Goal: Navigation & Orientation: Find specific page/section

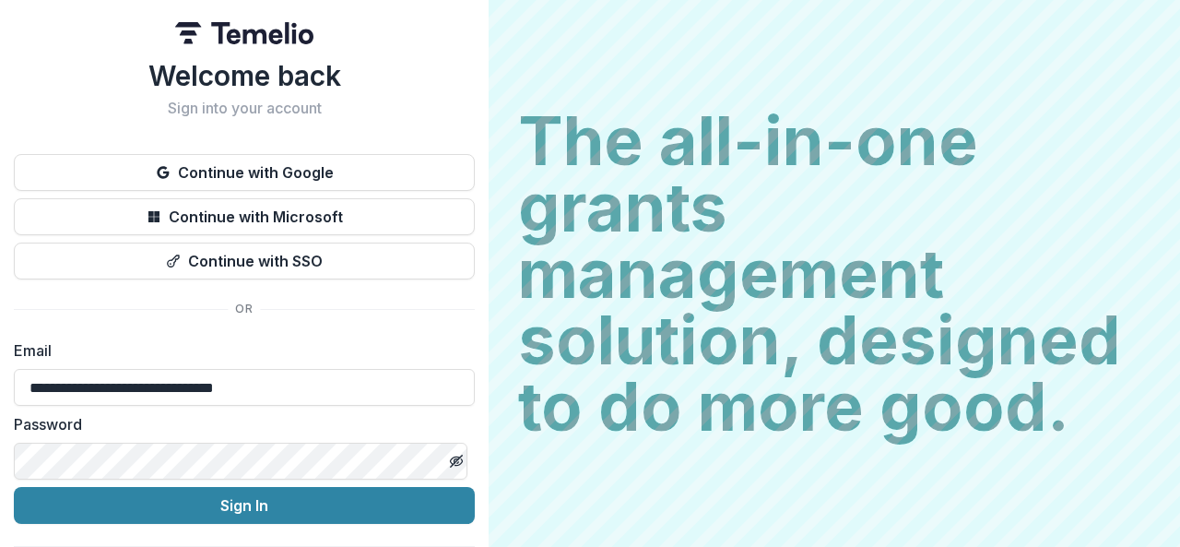
scroll to position [55, 0]
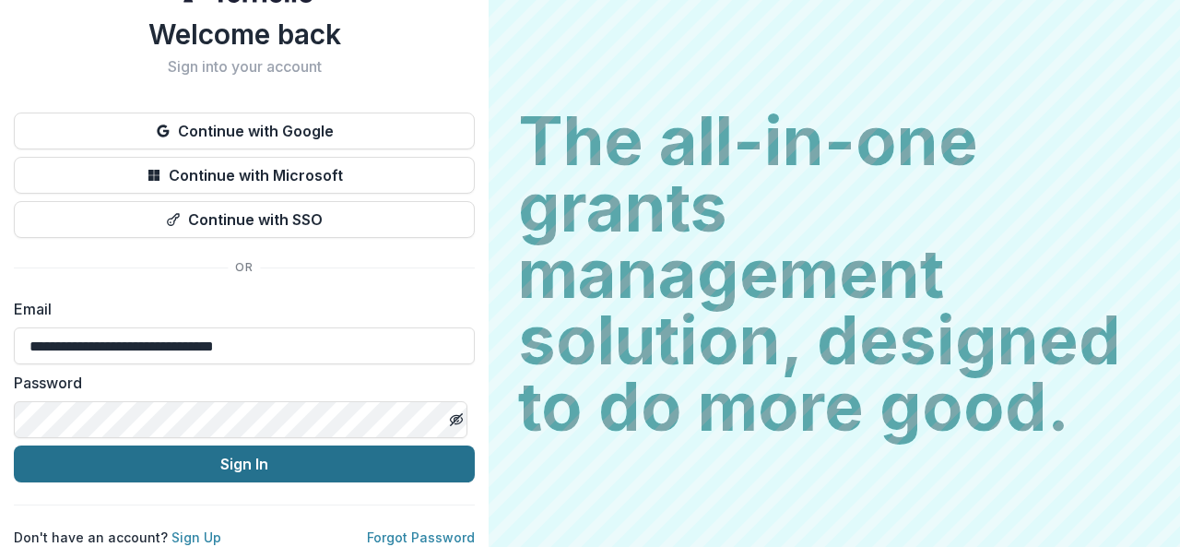
click at [291, 445] on button "Sign In" at bounding box center [244, 463] width 461 height 37
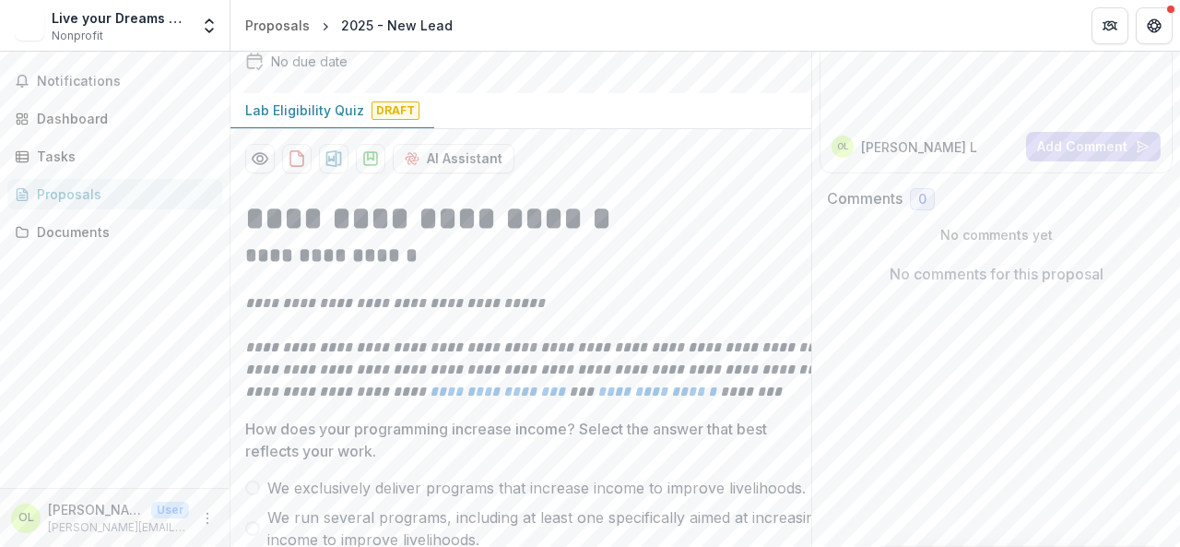
scroll to position [187, 0]
click at [796, 382] on em "**********" at bounding box center [540, 370] width 590 height 58
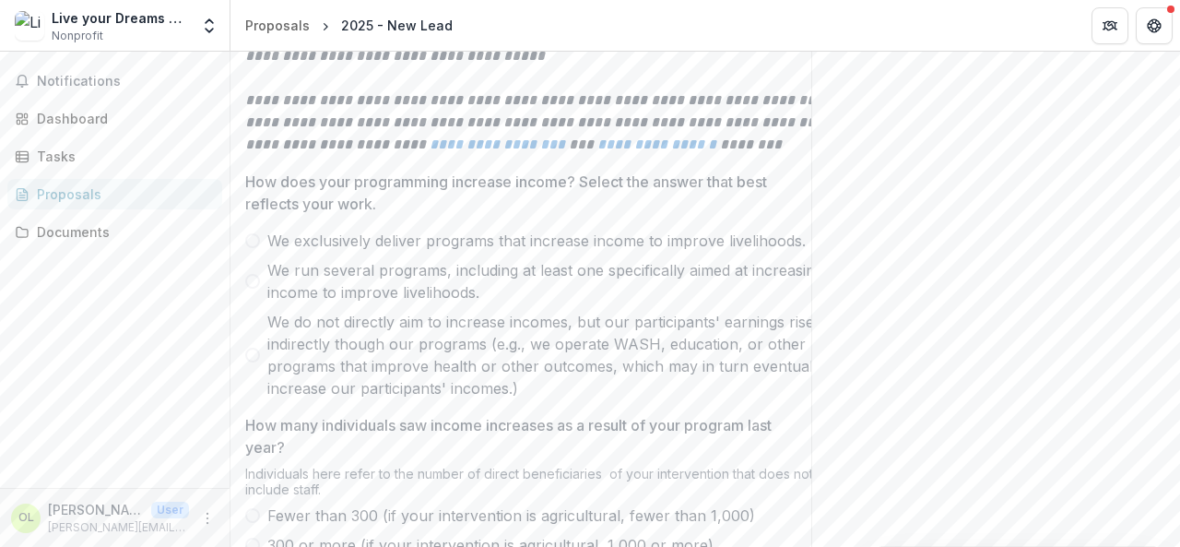
scroll to position [464, 0]
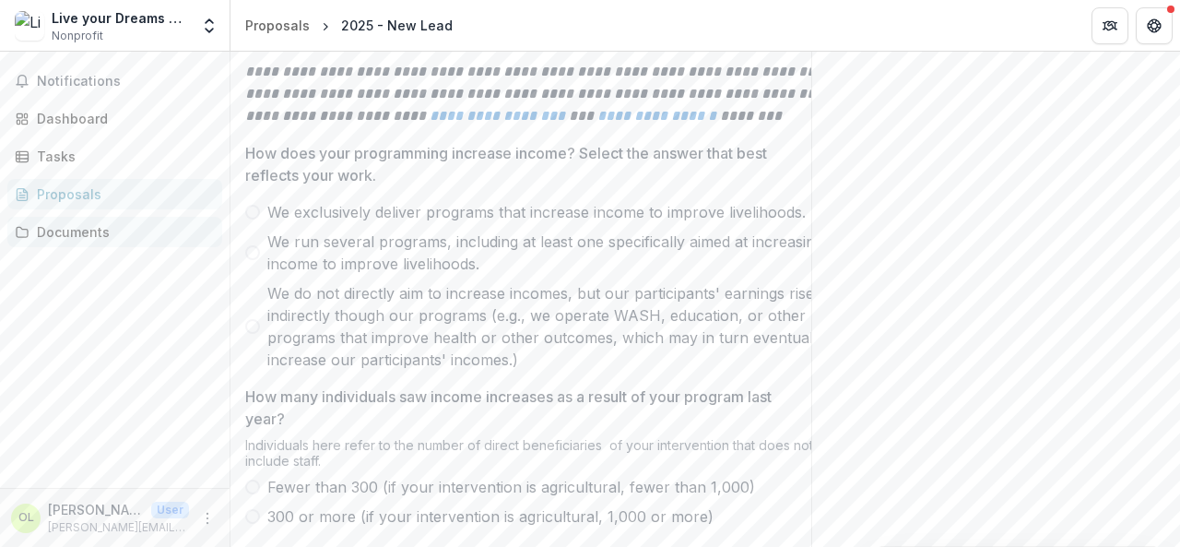
click at [97, 235] on div "Documents" at bounding box center [122, 231] width 171 height 19
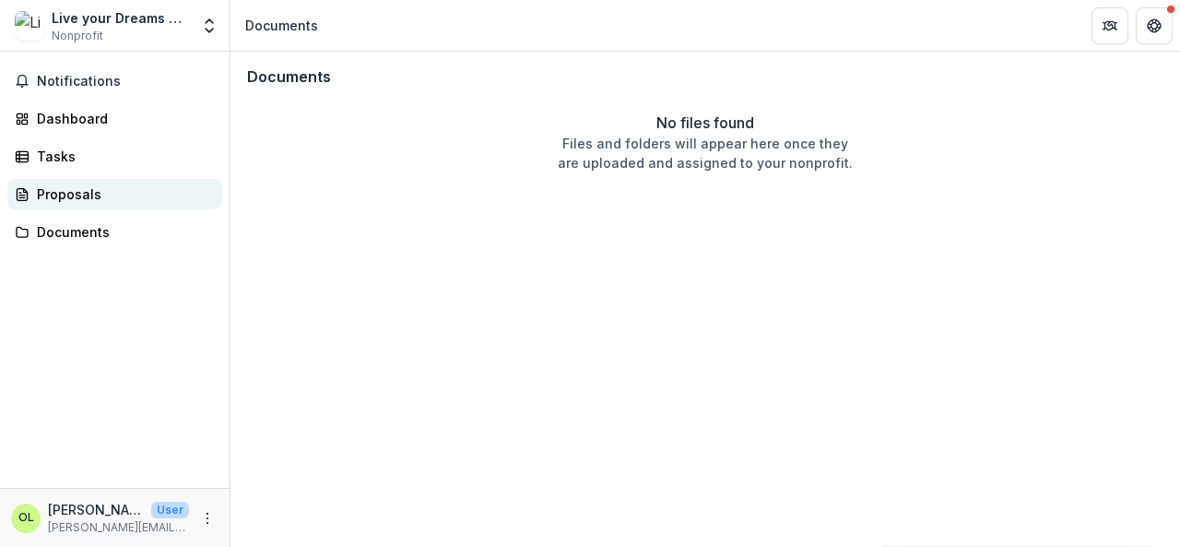
click at [65, 195] on div "Proposals" at bounding box center [122, 193] width 171 height 19
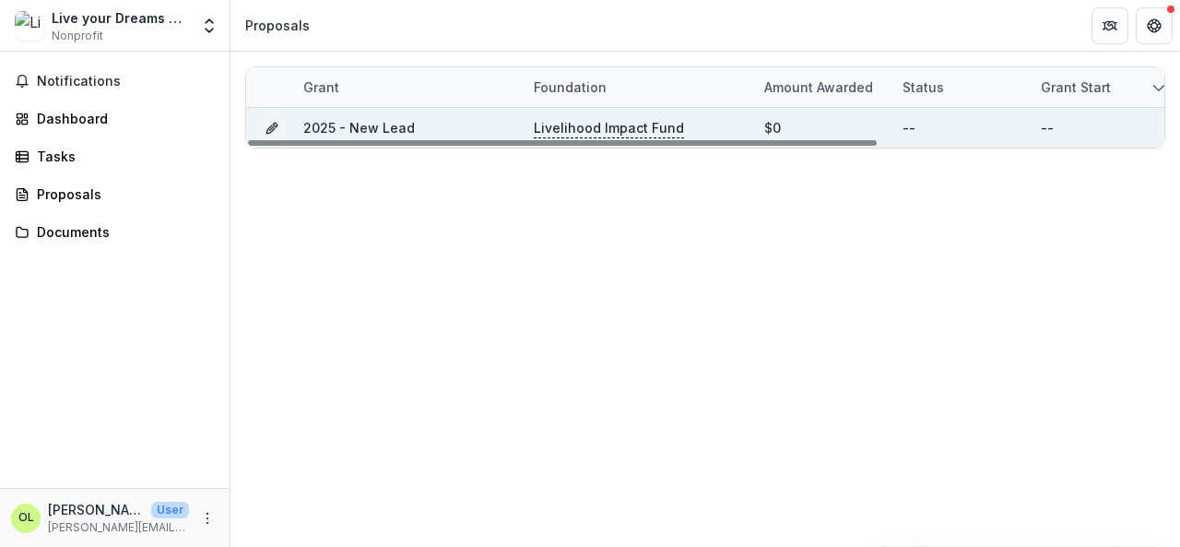
click at [598, 129] on p "Livelihood Impact Fund" at bounding box center [609, 128] width 150 height 20
click at [371, 128] on link "2025 - New Lead" at bounding box center [359, 128] width 112 height 16
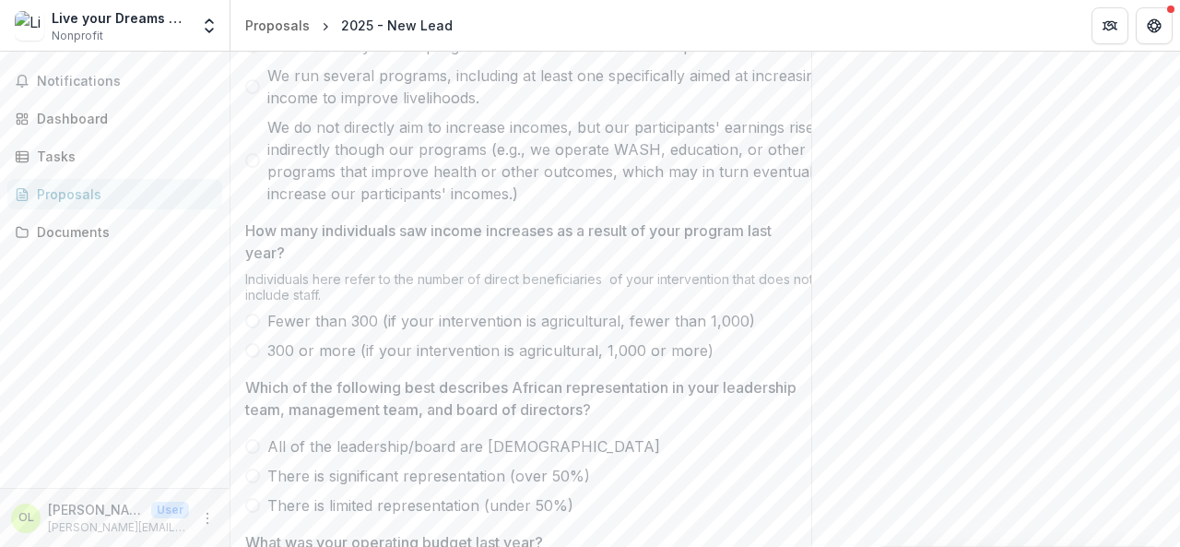
scroll to position [645, 0]
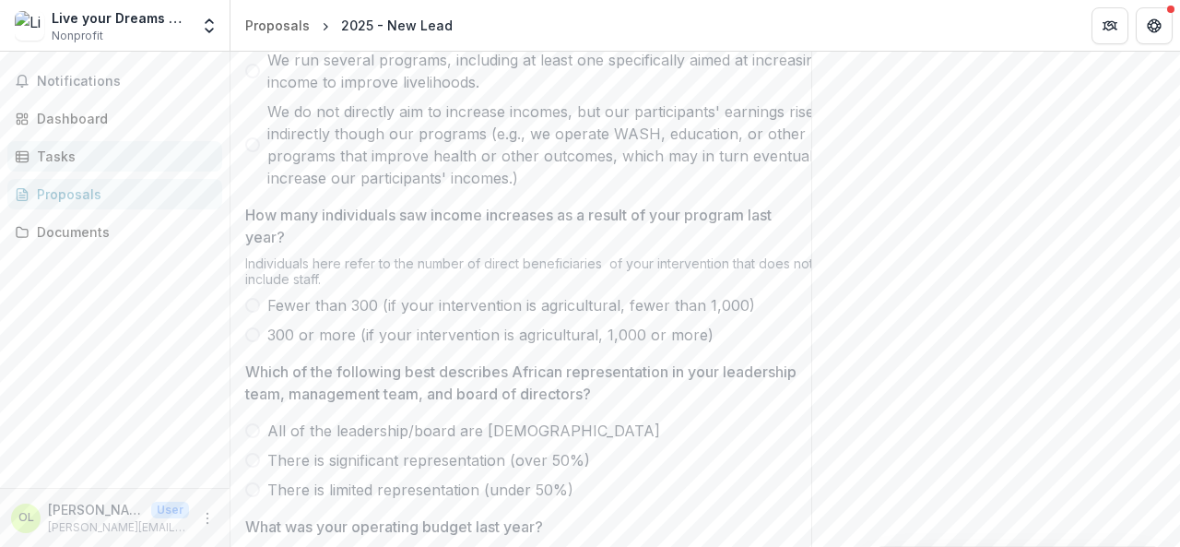
click at [64, 162] on div "Tasks" at bounding box center [122, 156] width 171 height 19
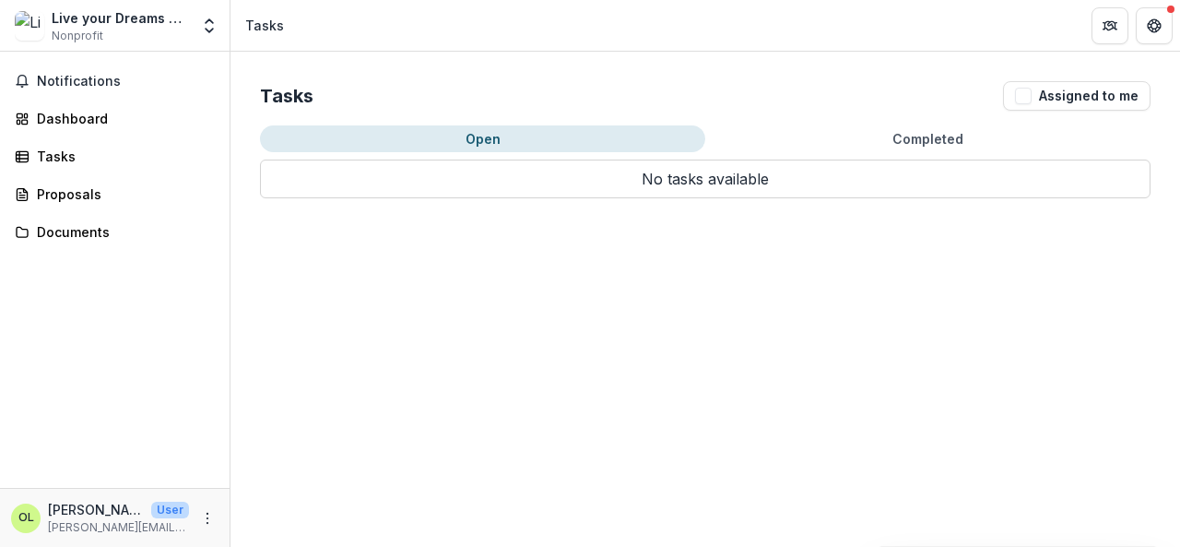
click at [487, 129] on button "Open" at bounding box center [482, 138] width 445 height 27
click at [487, 140] on button "Open" at bounding box center [482, 138] width 445 height 27
click at [79, 112] on div "Dashboard" at bounding box center [122, 118] width 171 height 19
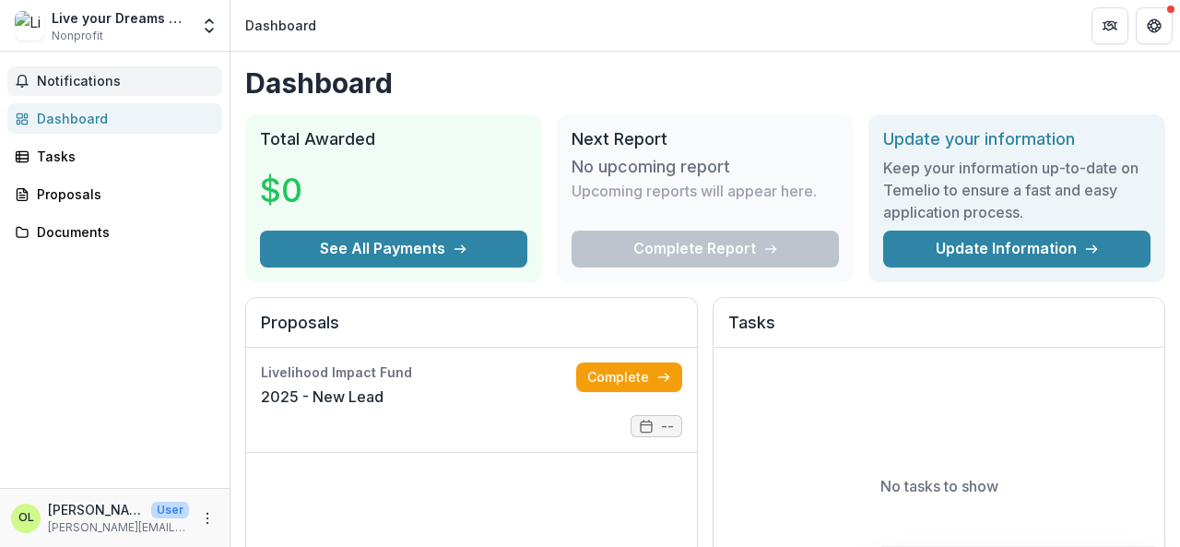
click at [77, 84] on span "Notifications" at bounding box center [126, 82] width 178 height 16
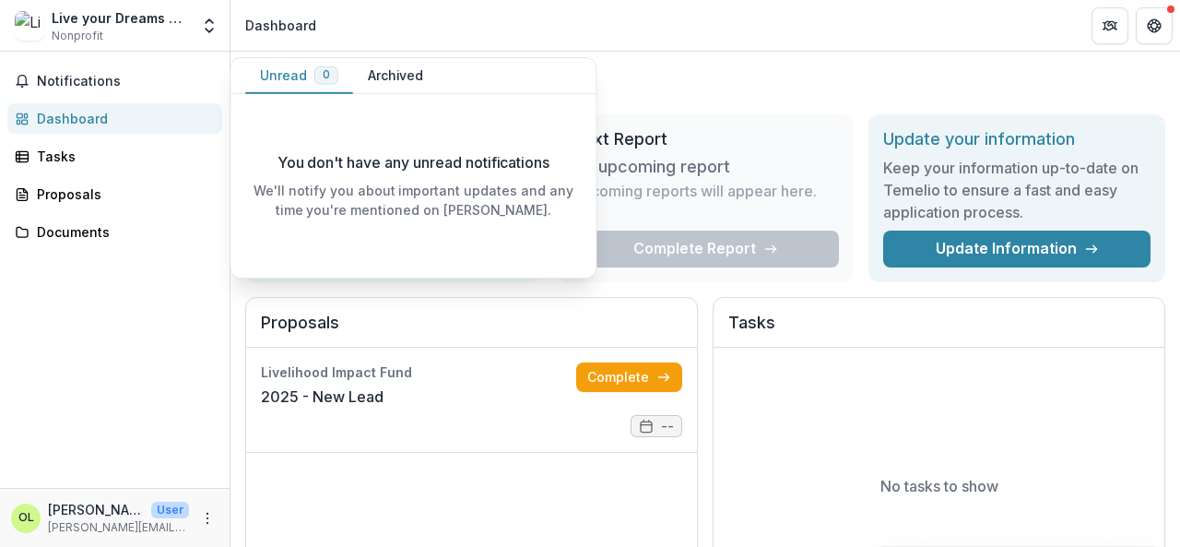
click at [70, 119] on div "Dashboard" at bounding box center [122, 118] width 171 height 19
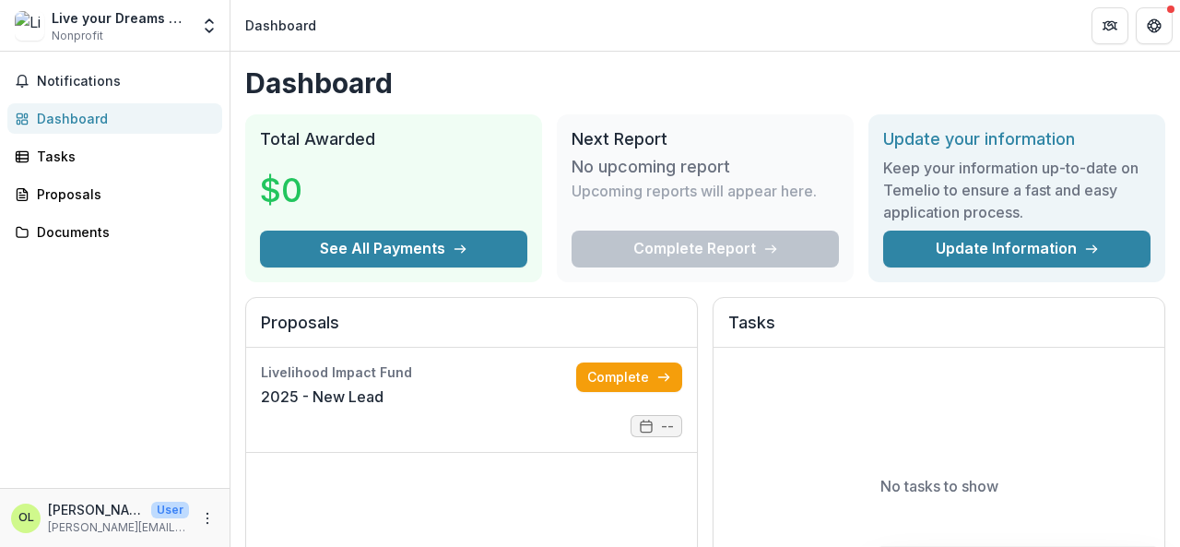
click at [116, 32] on div "Live your Dreams Africa Foundation Nonprofit" at bounding box center [120, 26] width 137 height 36
click at [87, 21] on div "Live your Dreams Africa Foundation" at bounding box center [120, 17] width 137 height 19
click at [57, 78] on span "Notifications" at bounding box center [126, 82] width 178 height 16
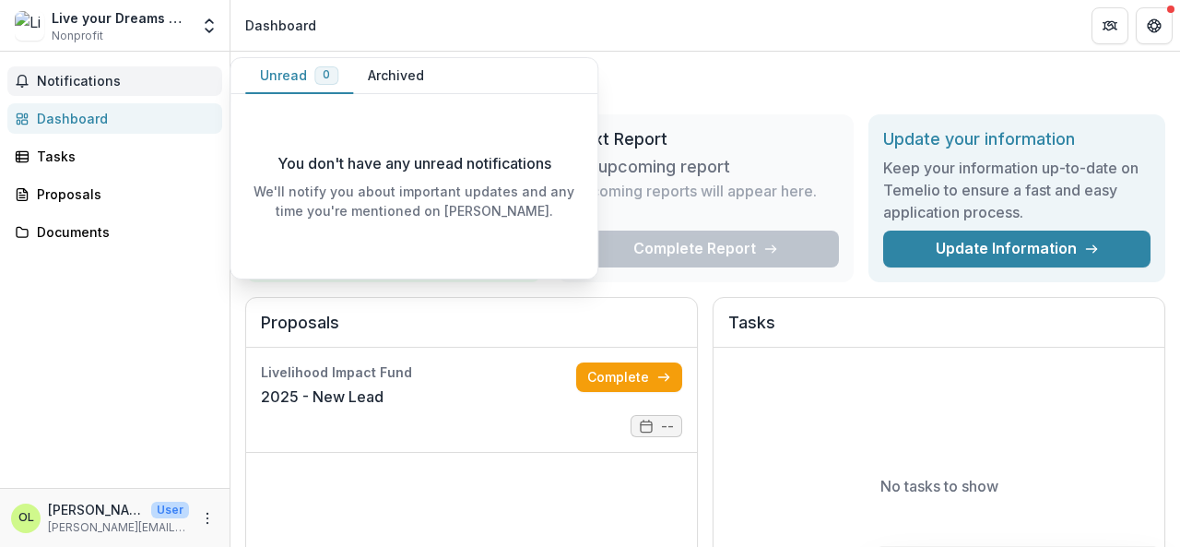
click at [384, 82] on button "Archived" at bounding box center [396, 76] width 86 height 36
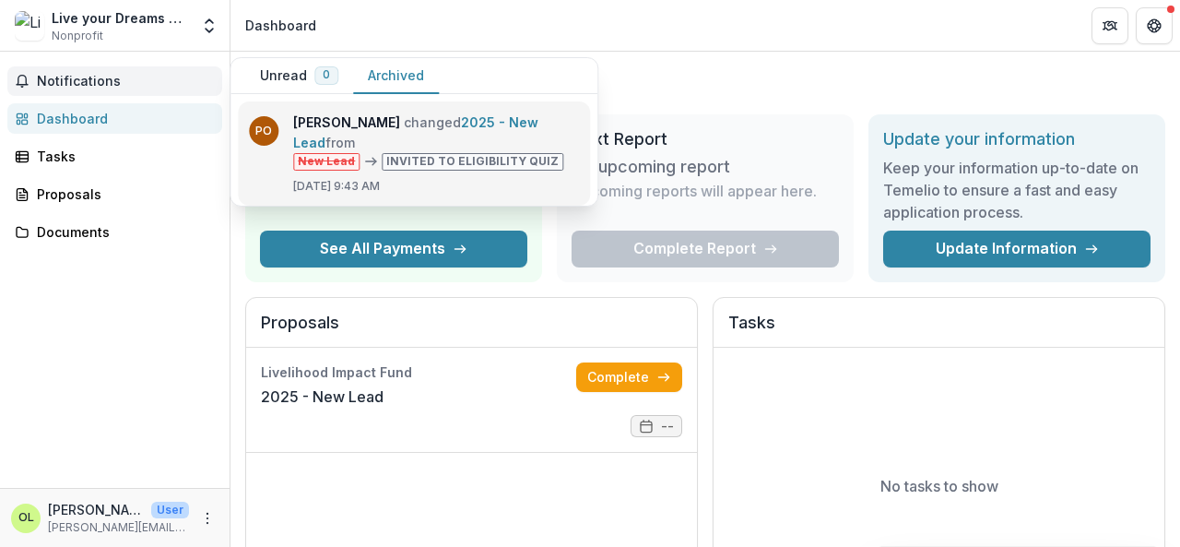
click at [459, 131] on link "2025 - New Lead" at bounding box center [415, 132] width 245 height 36
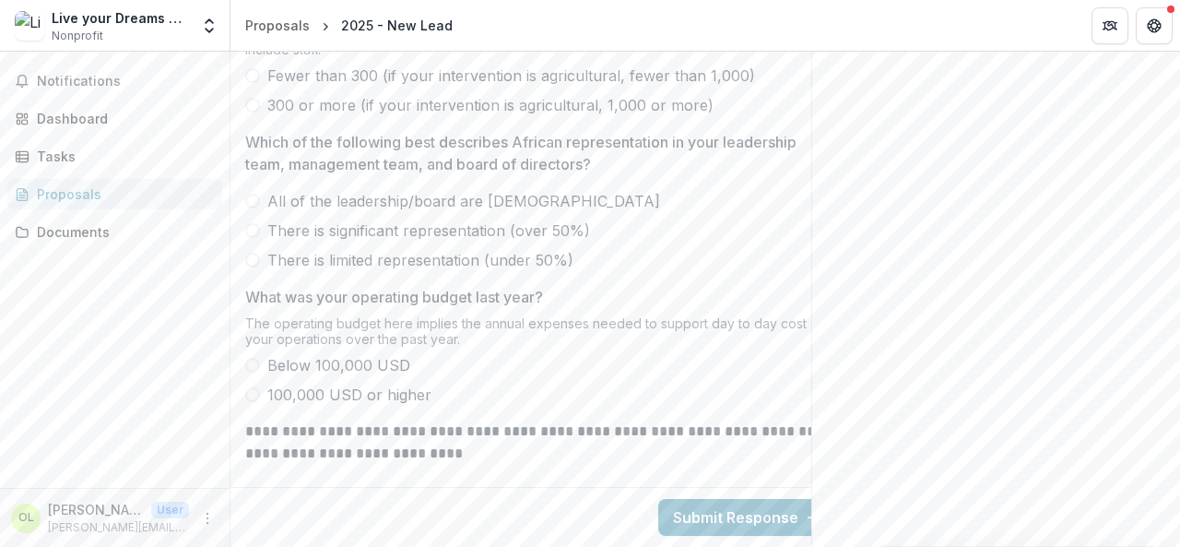
scroll to position [925, 0]
click at [101, 235] on div "Documents" at bounding box center [122, 231] width 171 height 19
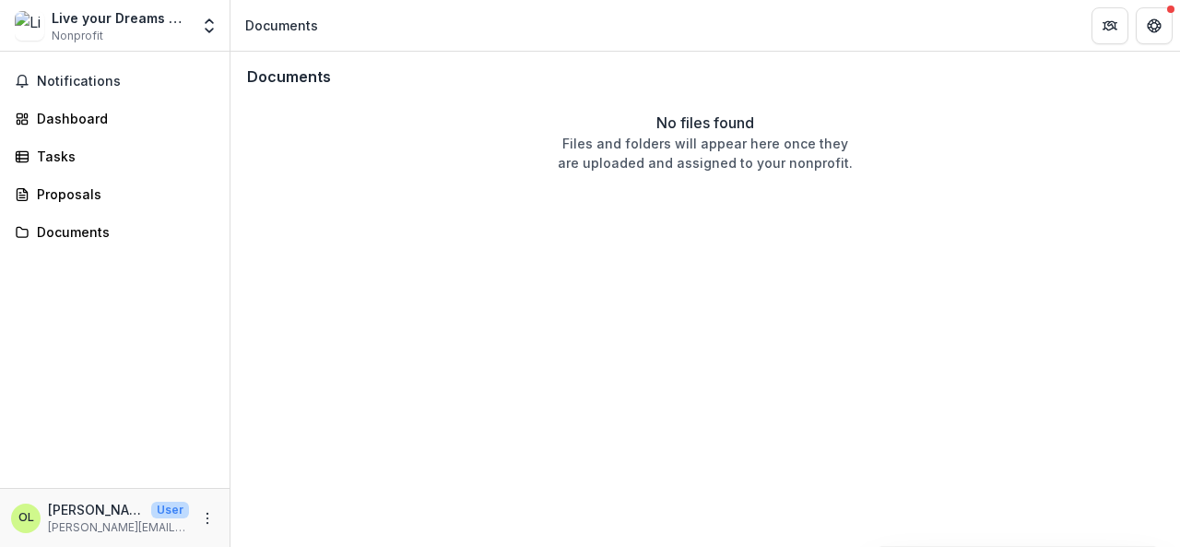
click at [109, 532] on p "[PERSON_NAME][EMAIL_ADDRESS][DOMAIN_NAME]" at bounding box center [118, 527] width 141 height 17
click at [216, 30] on icon "Open entity switcher" at bounding box center [209, 26] width 18 height 18
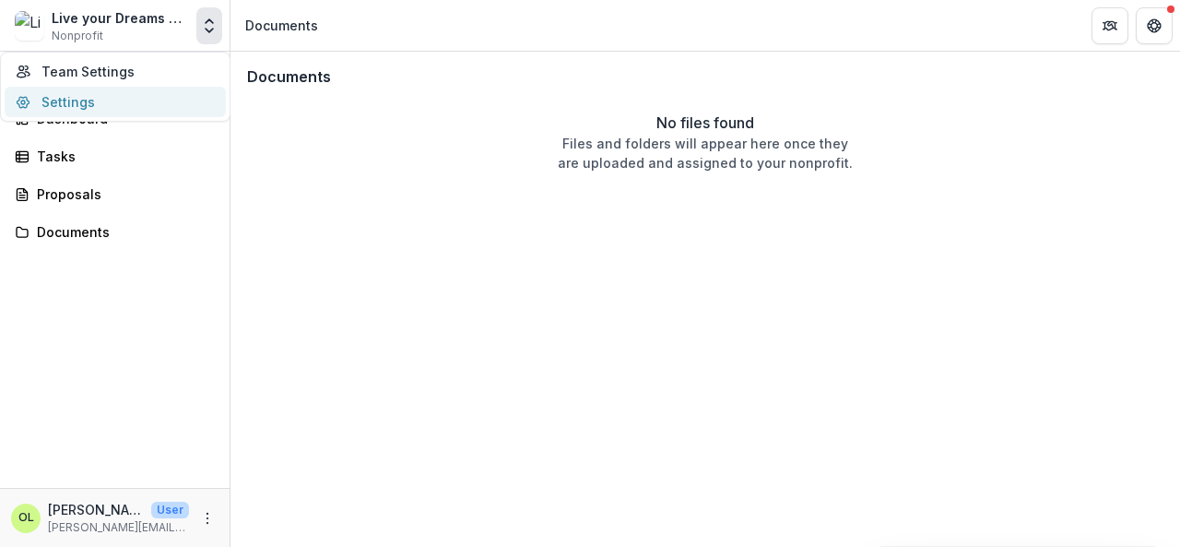
click at [72, 102] on link "Settings" at bounding box center [115, 102] width 221 height 30
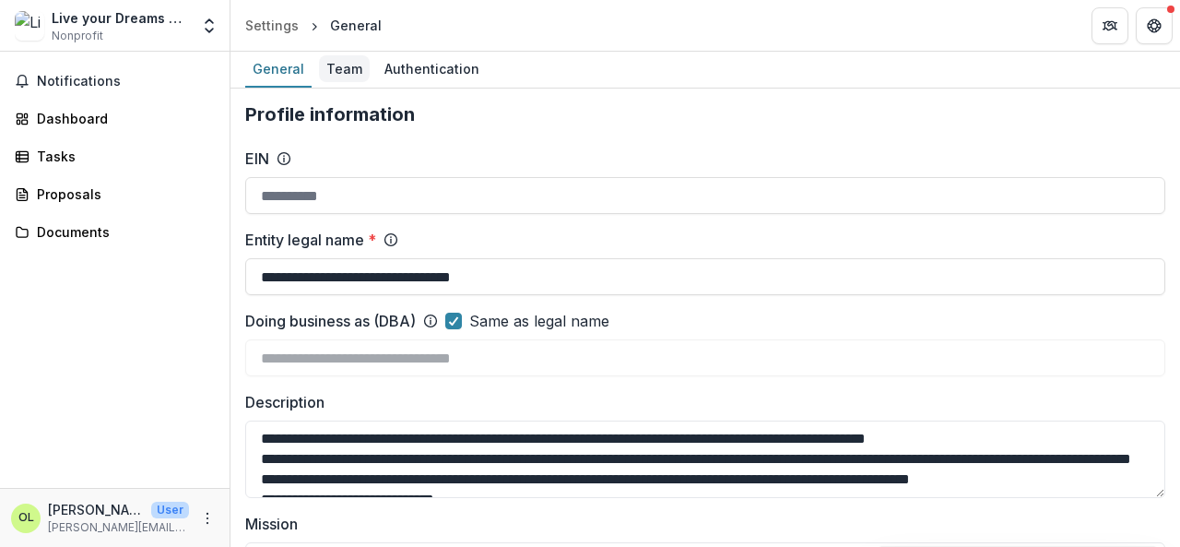
click at [343, 64] on div "Team" at bounding box center [344, 68] width 51 height 27
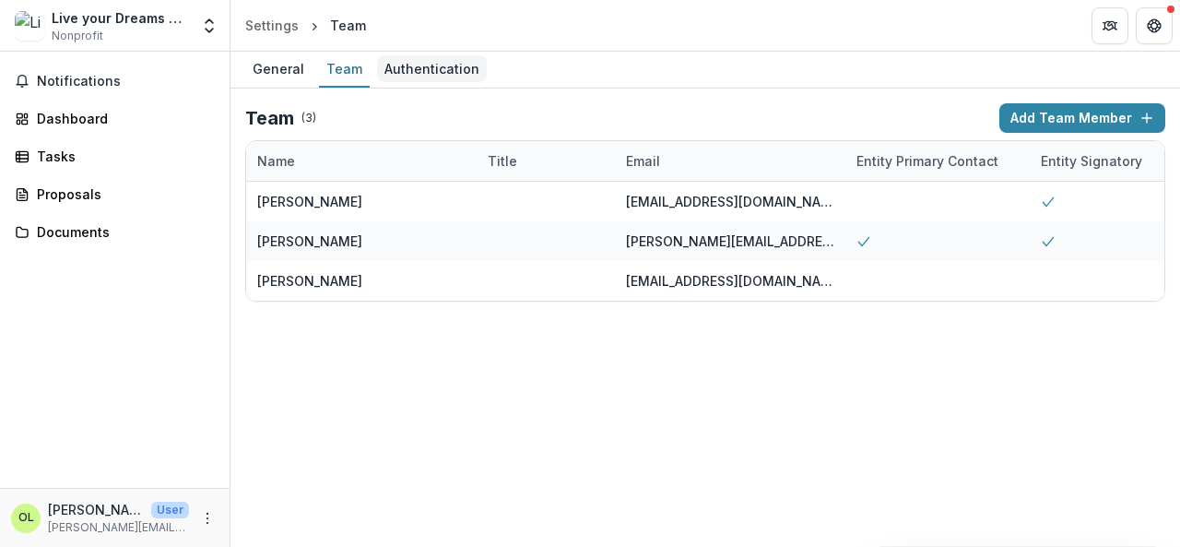
click at [436, 73] on div "Authentication" at bounding box center [432, 68] width 110 height 27
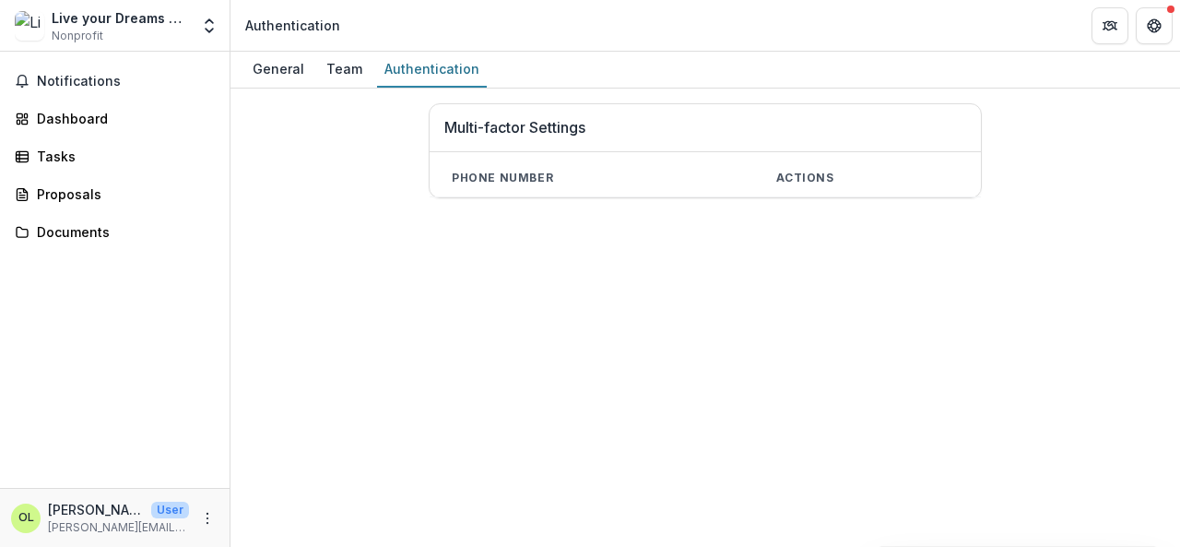
click at [800, 175] on th "Actions" at bounding box center [867, 179] width 227 height 38
click at [632, 126] on h1 "Multi-factor Settings" at bounding box center [705, 128] width 522 height 18
click at [208, 27] on icon "Open entity switcher" at bounding box center [209, 26] width 18 height 18
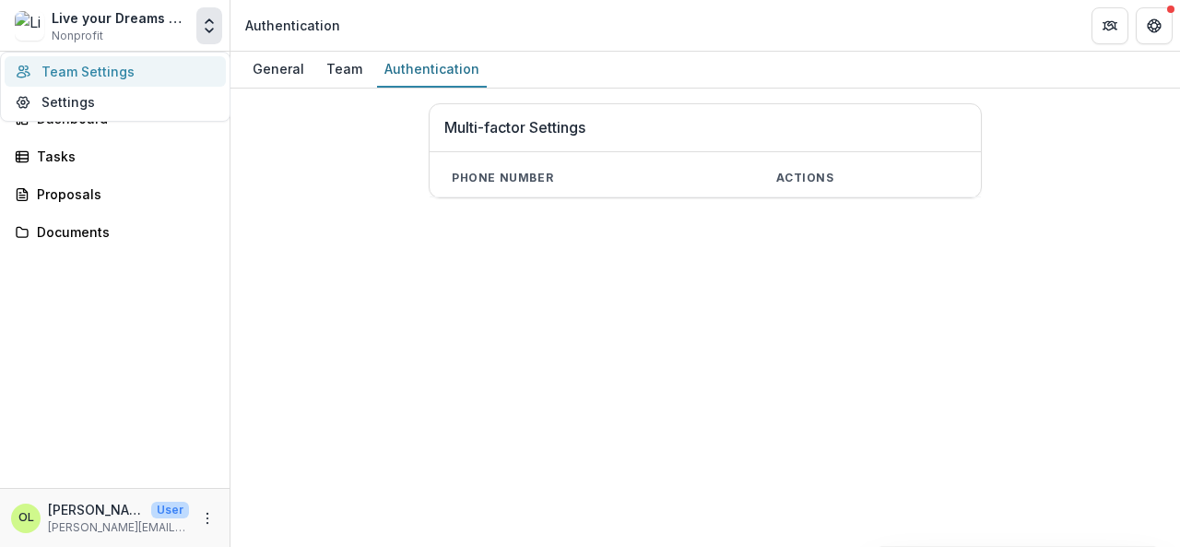
click at [130, 73] on link "Team Settings" at bounding box center [115, 71] width 221 height 30
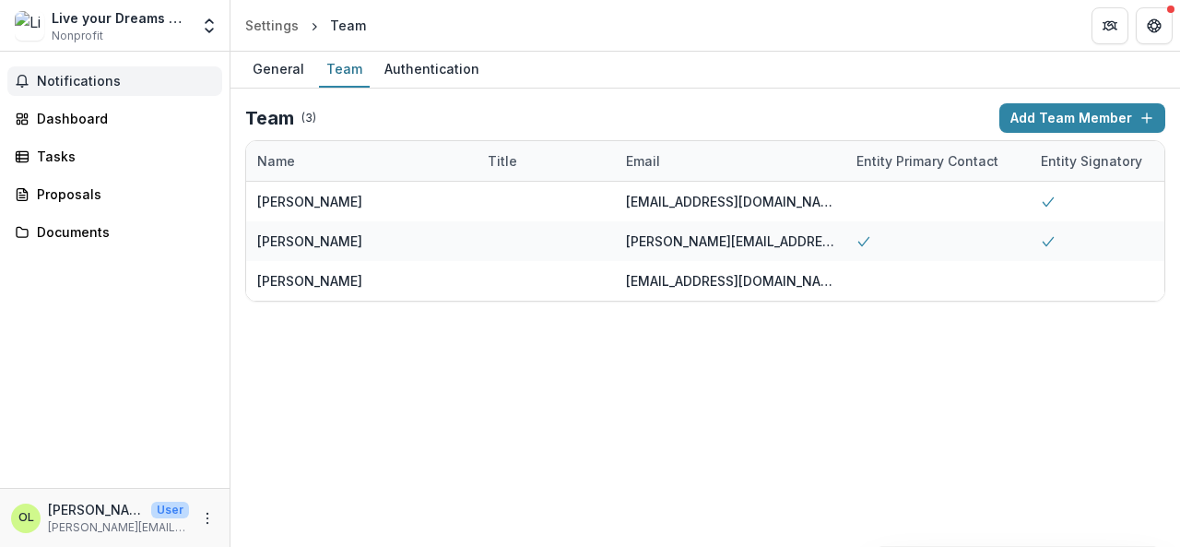
click at [100, 83] on span "Notifications" at bounding box center [126, 82] width 178 height 16
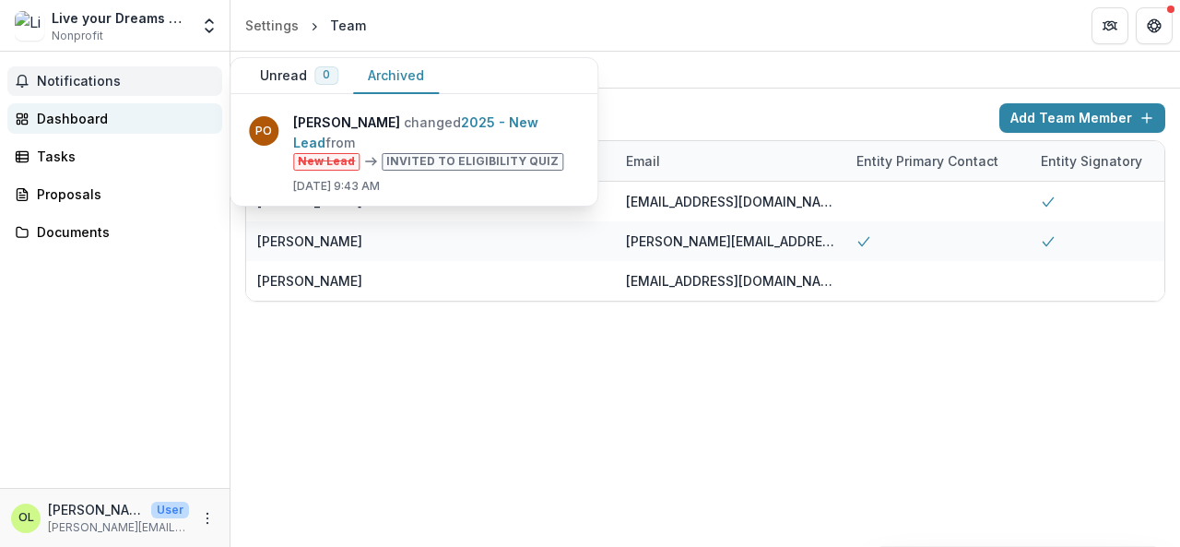
click at [49, 118] on div "Dashboard" at bounding box center [122, 118] width 171 height 19
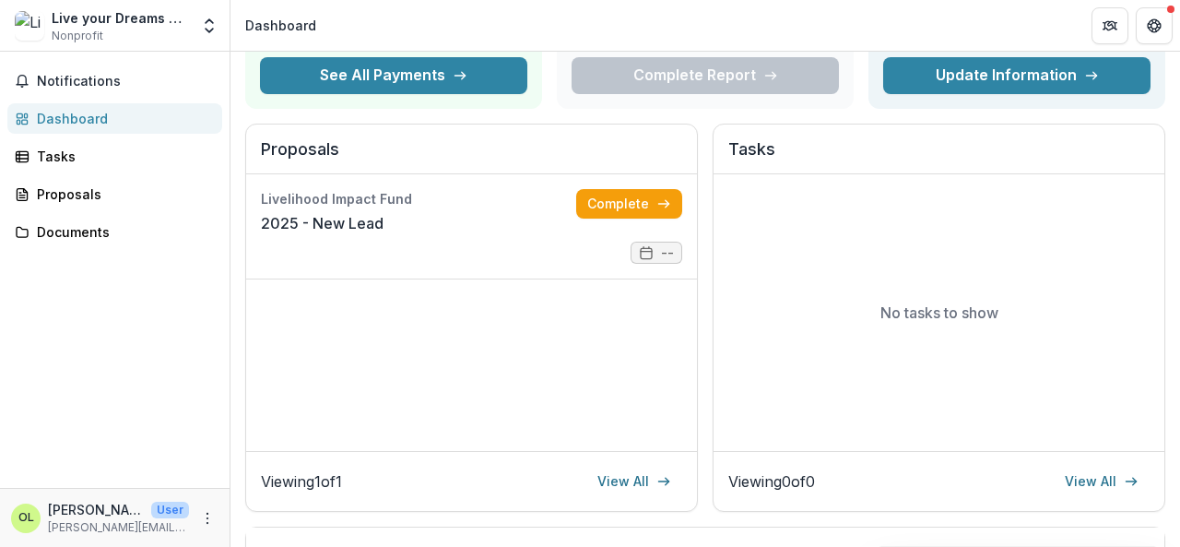
scroll to position [184, 0]
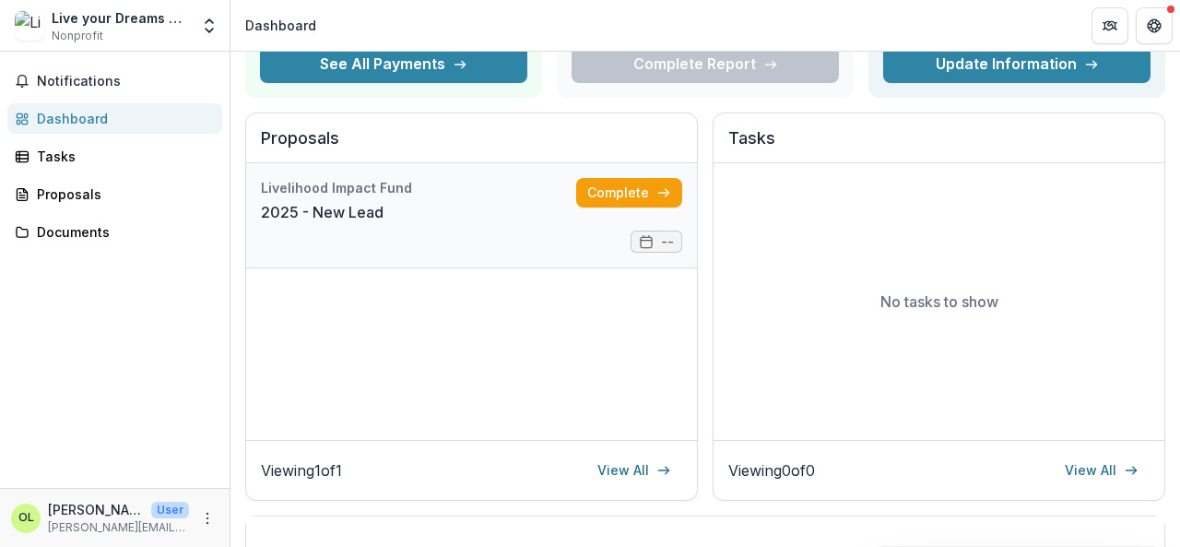
click at [384, 222] on link "2025 - New Lead" at bounding box center [322, 212] width 123 height 22
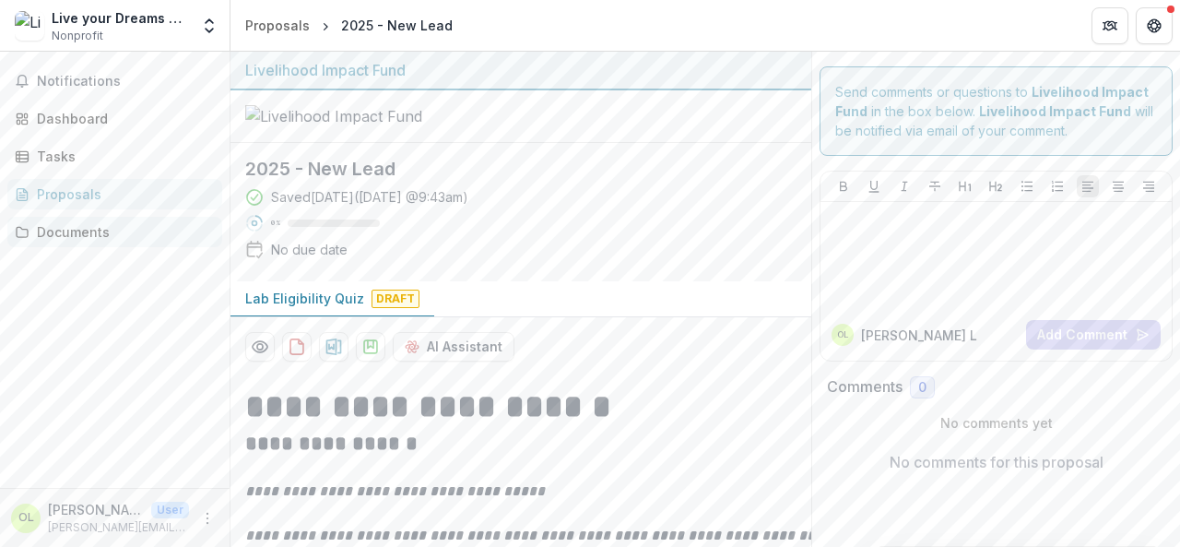
click at [79, 229] on div "Documents" at bounding box center [122, 231] width 171 height 19
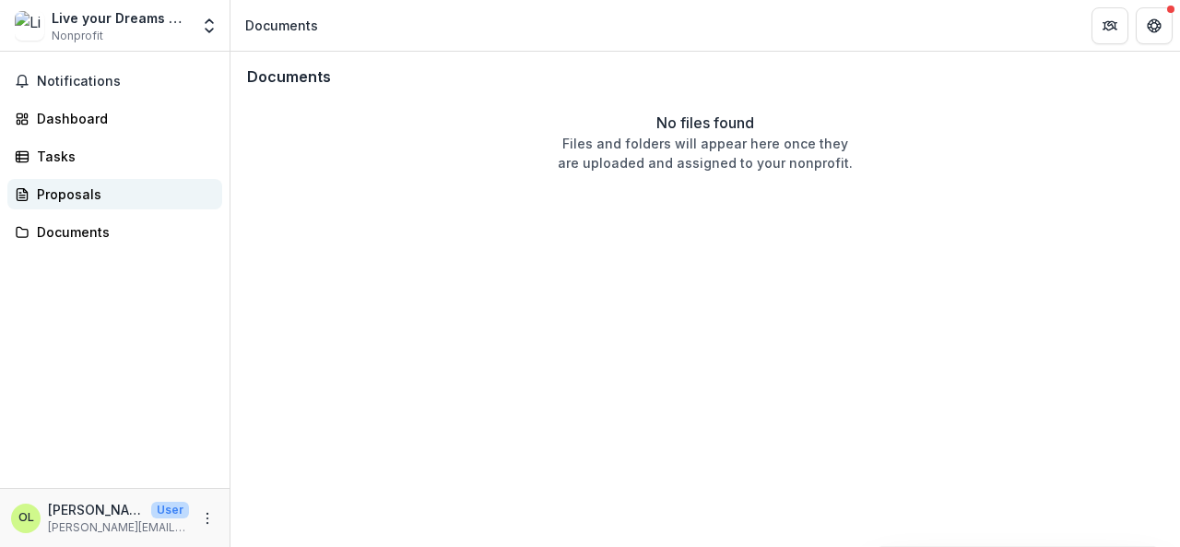
click at [85, 185] on div "Proposals" at bounding box center [122, 193] width 171 height 19
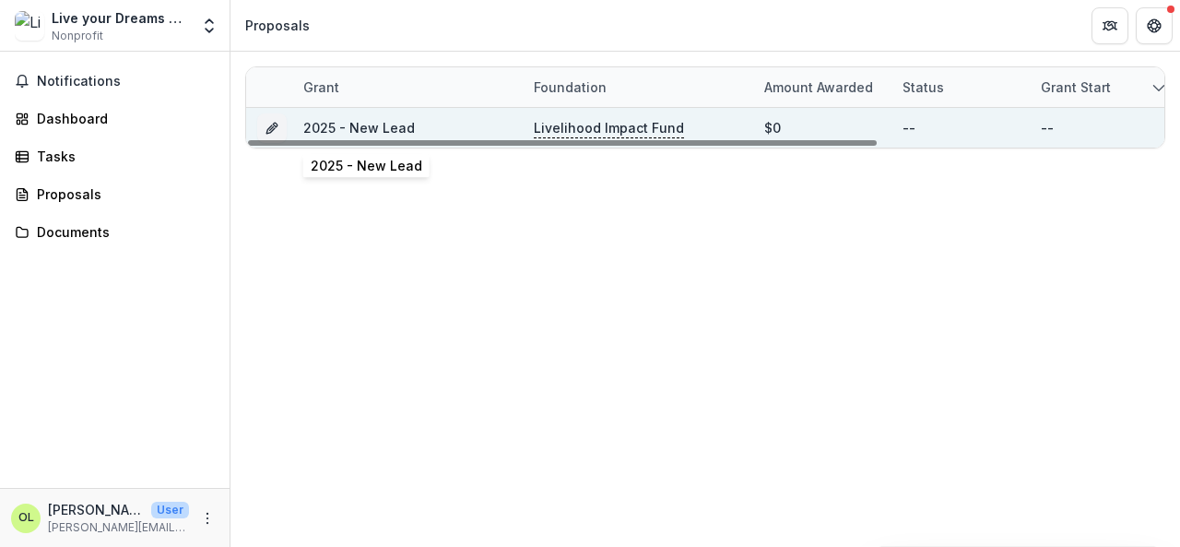
click at [346, 127] on link "2025 - New Lead" at bounding box center [359, 128] width 112 height 16
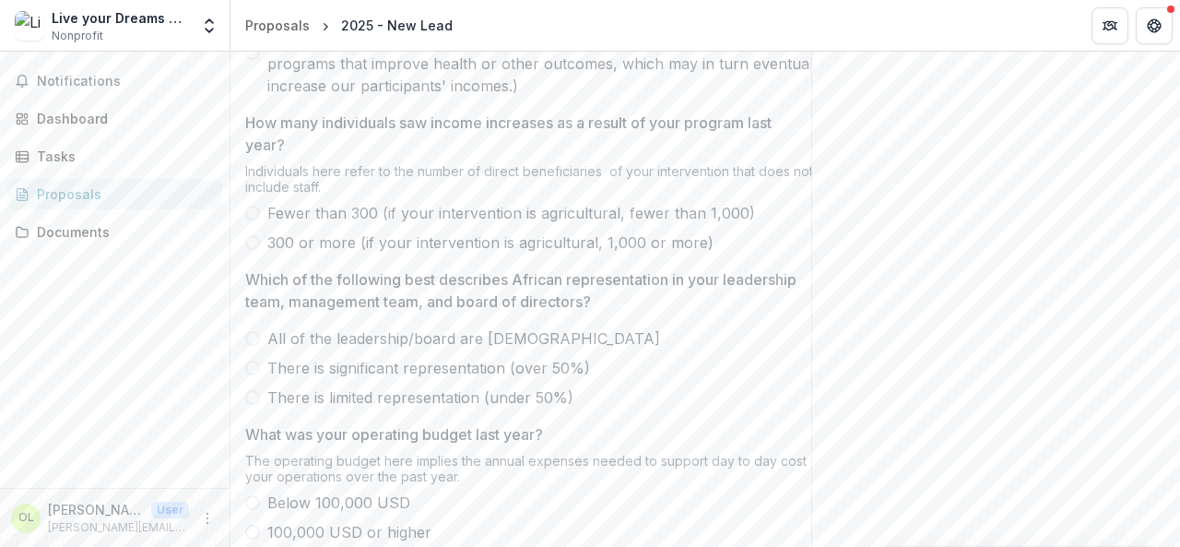
scroll to position [830, 0]
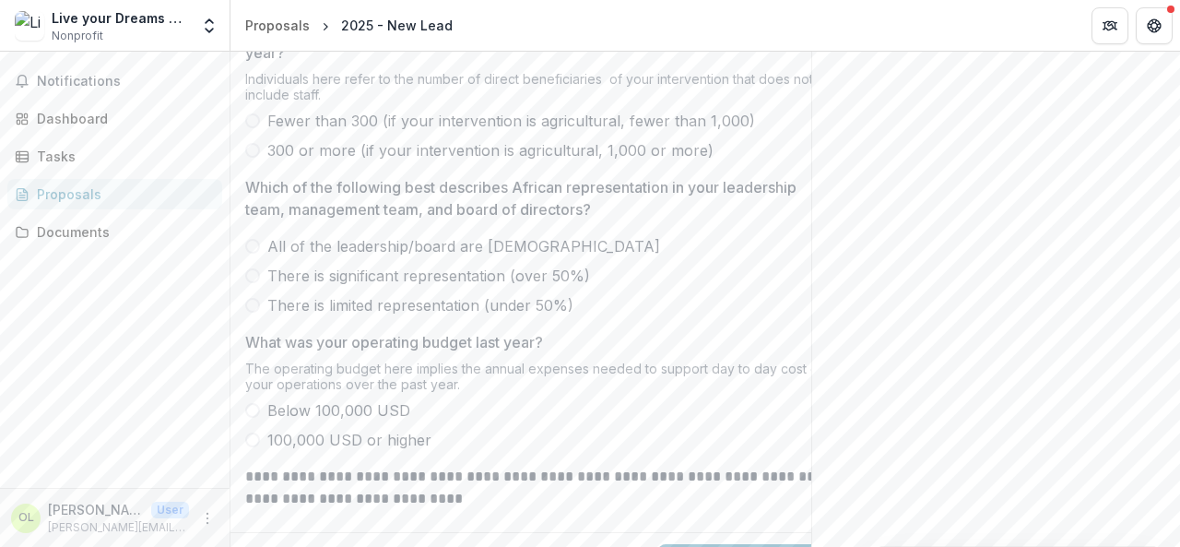
click at [98, 32] on span "Nonprofit" at bounding box center [78, 36] width 52 height 17
click at [138, 29] on div "Live your Dreams Africa Foundation Nonprofit" at bounding box center [120, 26] width 137 height 36
click at [214, 33] on icon "Open entity switcher" at bounding box center [209, 26] width 18 height 18
click at [95, 102] on link "Settings" at bounding box center [115, 102] width 221 height 30
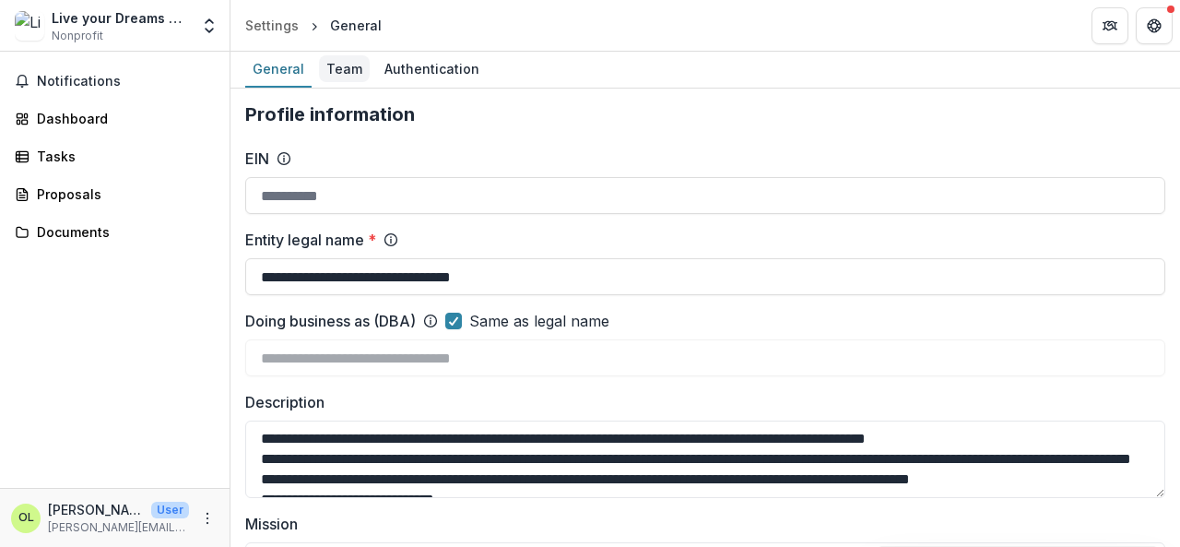
click at [347, 69] on div "Team" at bounding box center [344, 68] width 51 height 27
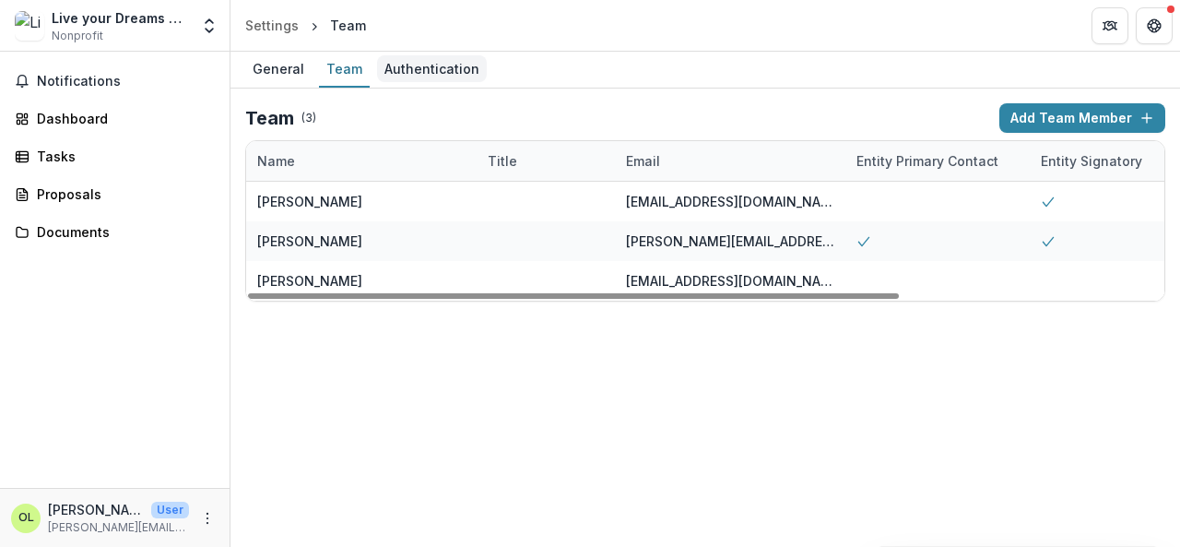
click at [431, 65] on div "Authentication" at bounding box center [432, 68] width 110 height 27
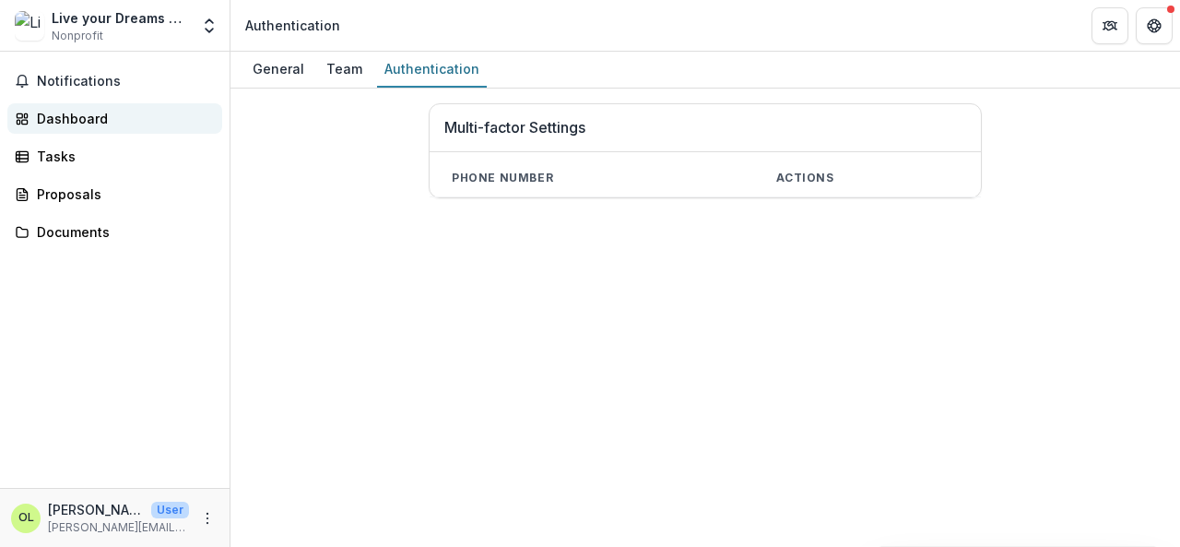
click at [66, 117] on div "Dashboard" at bounding box center [122, 118] width 171 height 19
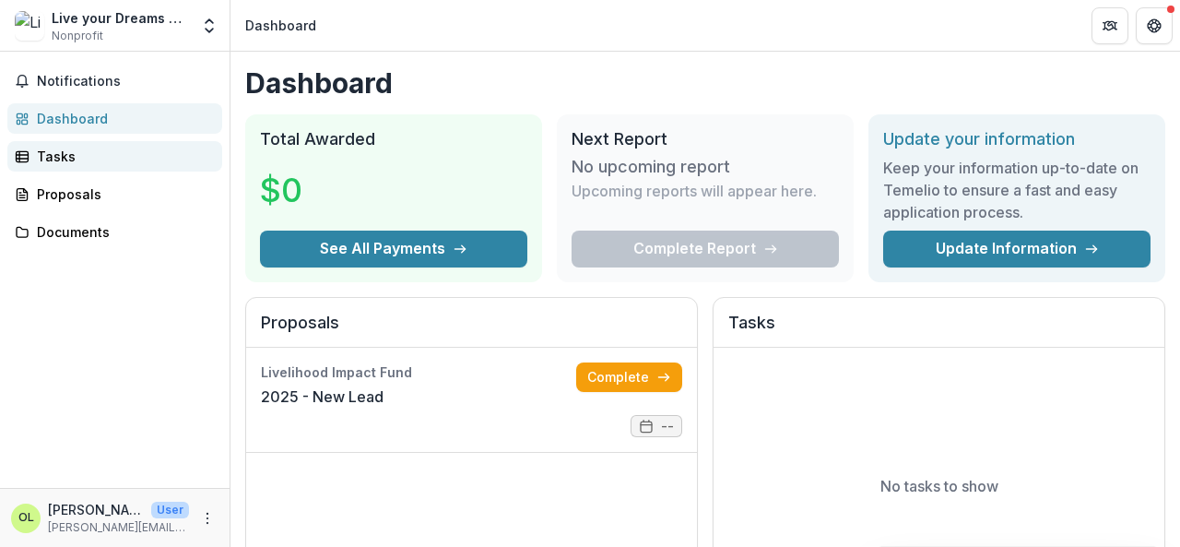
click at [61, 153] on div "Tasks" at bounding box center [122, 156] width 171 height 19
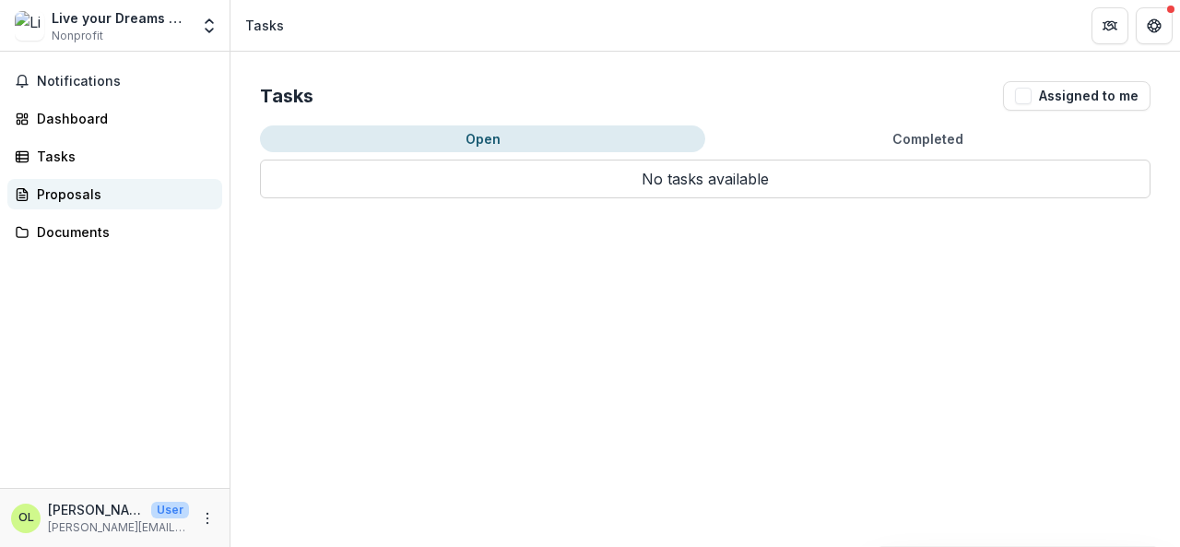
click at [80, 196] on div "Proposals" at bounding box center [122, 193] width 171 height 19
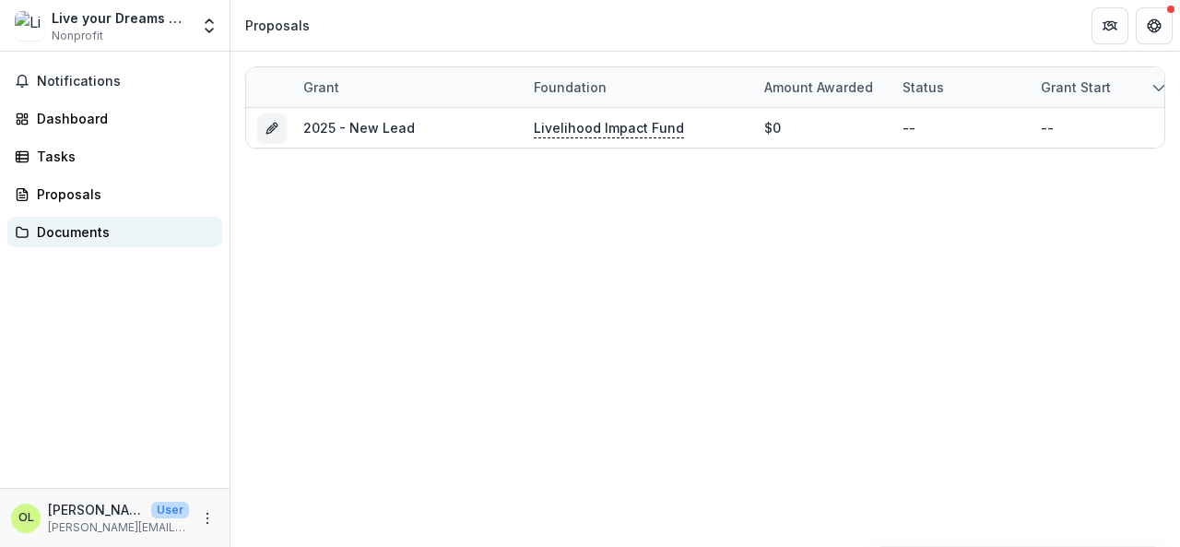
click at [100, 230] on div "Documents" at bounding box center [122, 231] width 171 height 19
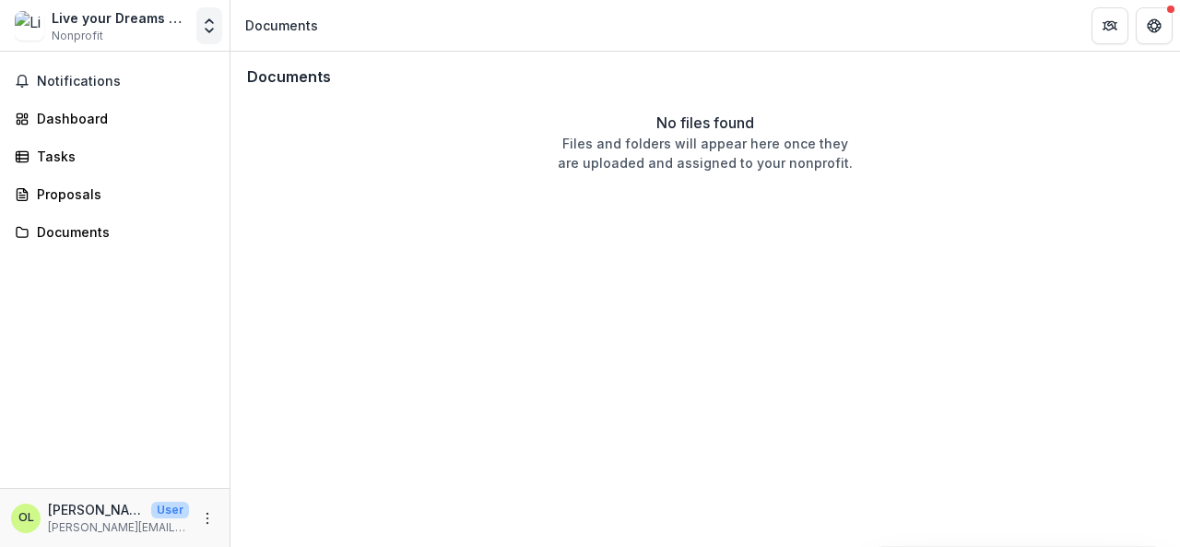
click at [211, 34] on icon "Open entity switcher" at bounding box center [209, 26] width 18 height 18
click at [125, 24] on div "Live your Dreams Africa Foundation" at bounding box center [120, 17] width 137 height 19
click at [94, 152] on div "Tasks" at bounding box center [122, 156] width 171 height 19
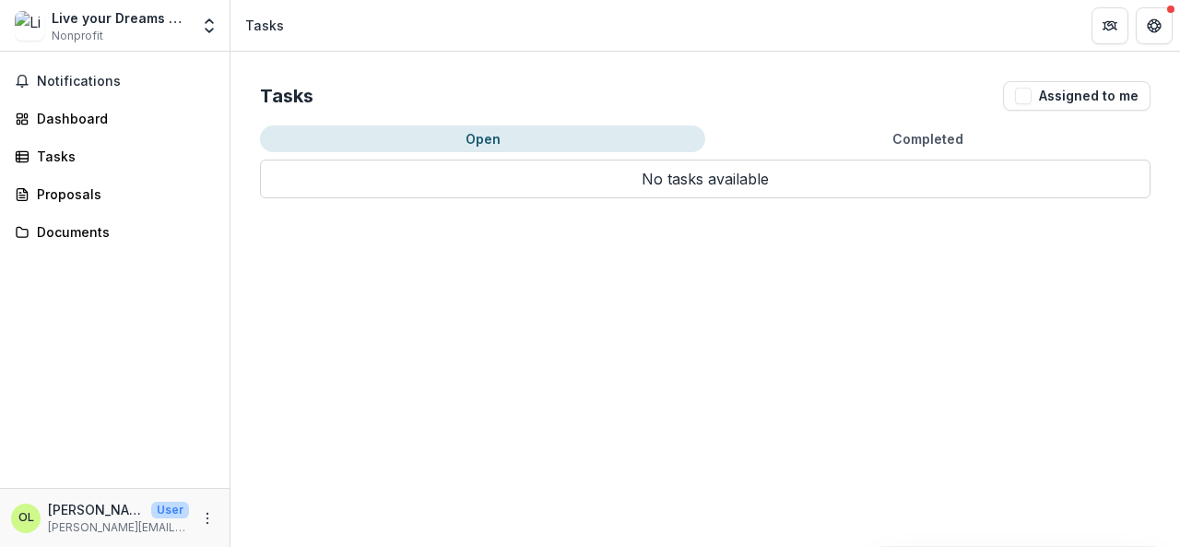
click at [437, 137] on button "Open" at bounding box center [482, 138] width 445 height 27
click at [493, 134] on button "Open" at bounding box center [482, 138] width 445 height 27
click at [488, 138] on button "Open" at bounding box center [482, 138] width 445 height 27
